Goal: Task Accomplishment & Management: Manage account settings

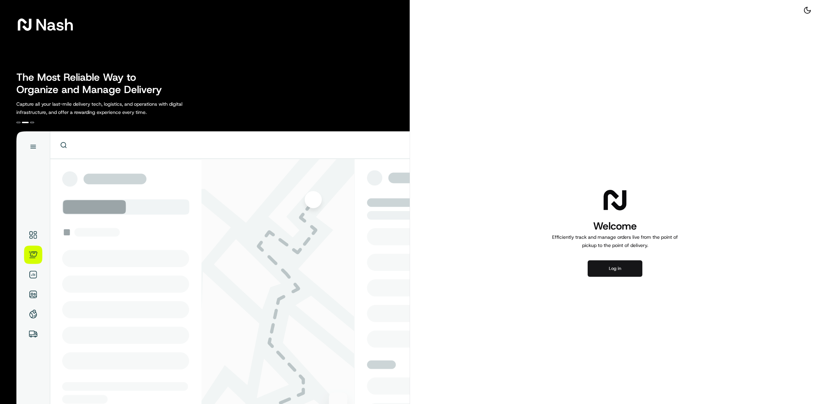
click at [619, 261] on button "Log in" at bounding box center [615, 268] width 55 height 16
